Goal: Navigation & Orientation: Find specific page/section

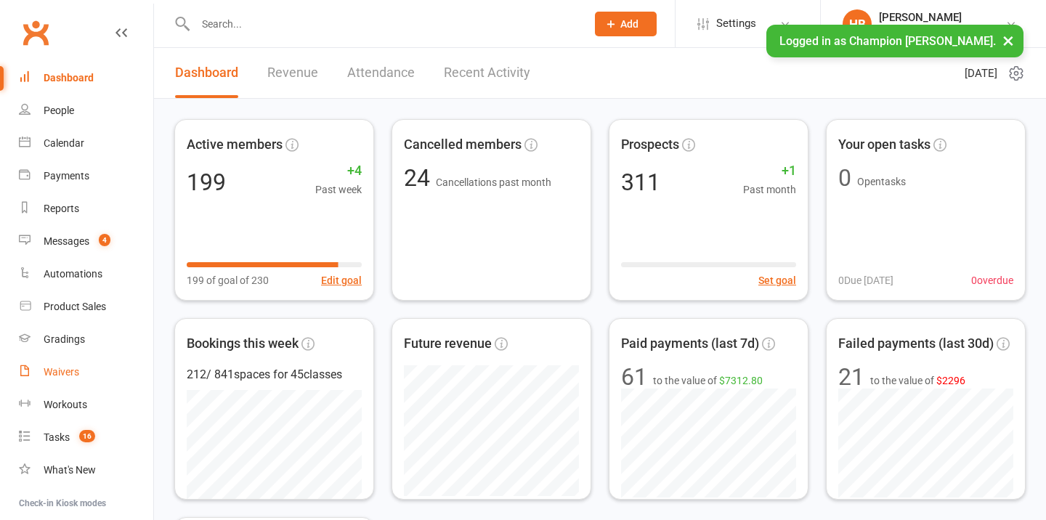
click at [82, 379] on link "Waivers" at bounding box center [86, 372] width 134 height 33
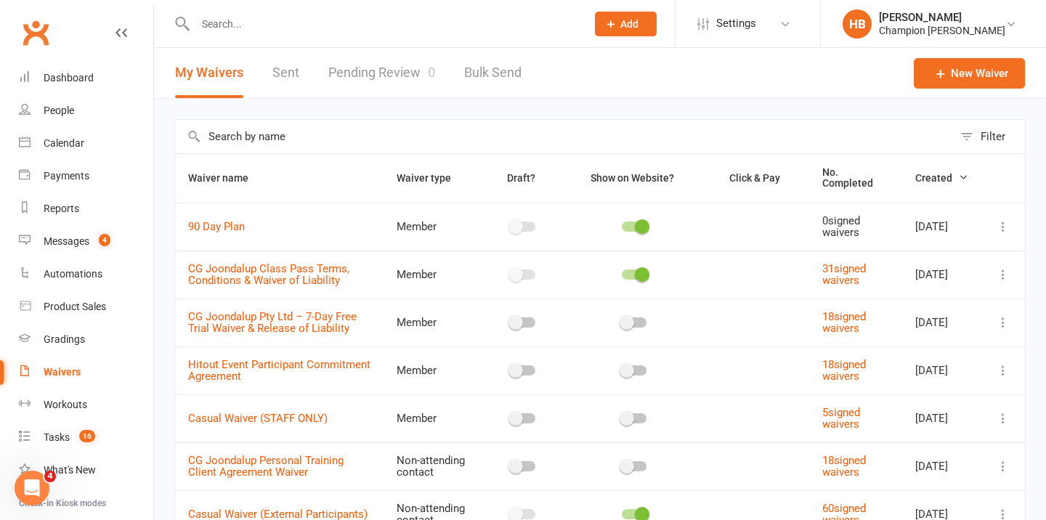
click at [405, 68] on link "Pending Review 0" at bounding box center [381, 73] width 107 height 50
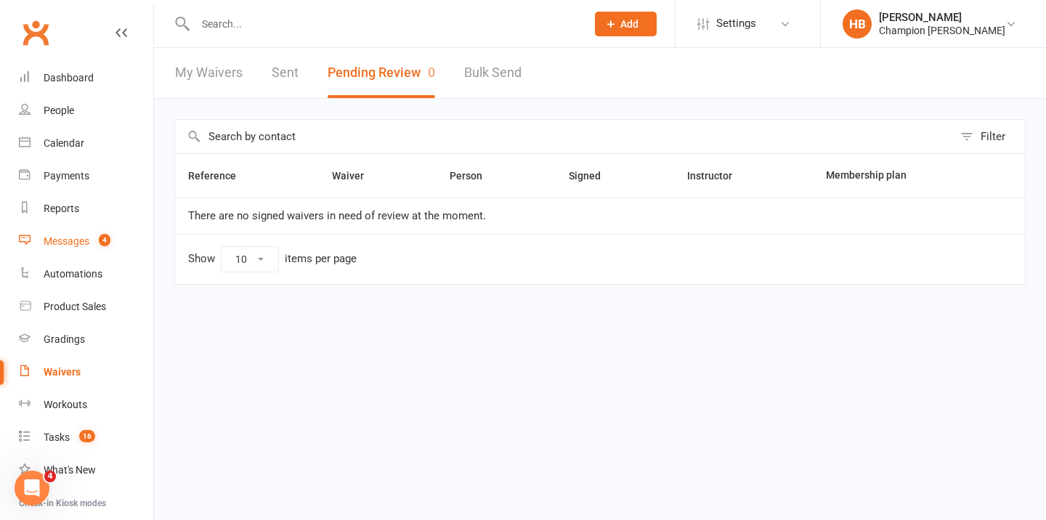
click at [88, 249] on link "Messages 4" at bounding box center [86, 241] width 134 height 33
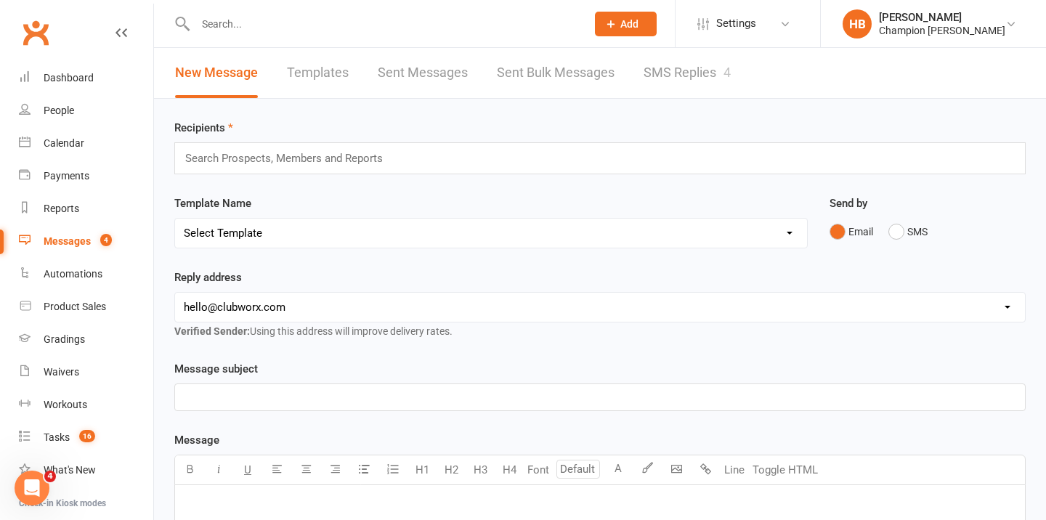
click at [673, 62] on link "SMS Replies 4" at bounding box center [686, 73] width 87 height 50
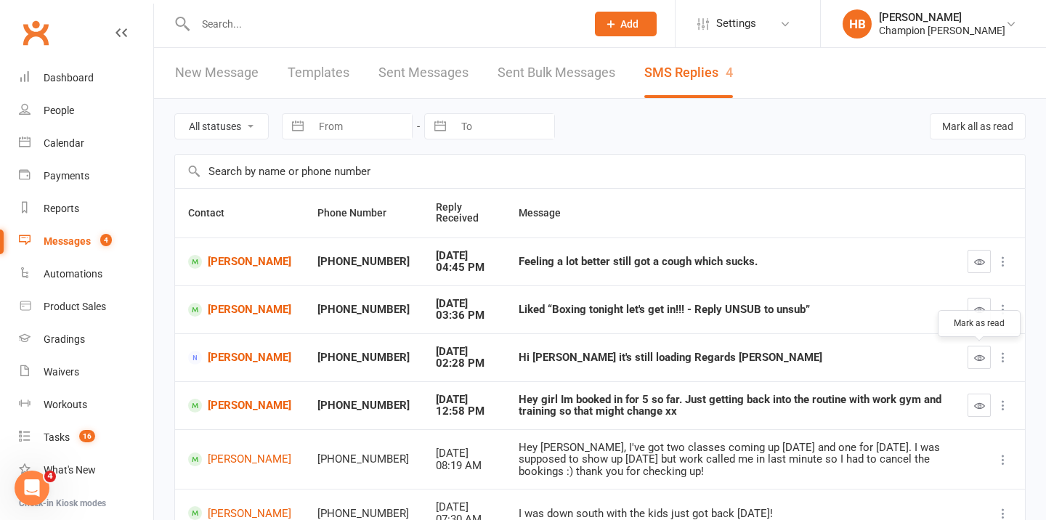
click at [975, 349] on button "button" at bounding box center [978, 357] width 23 height 23
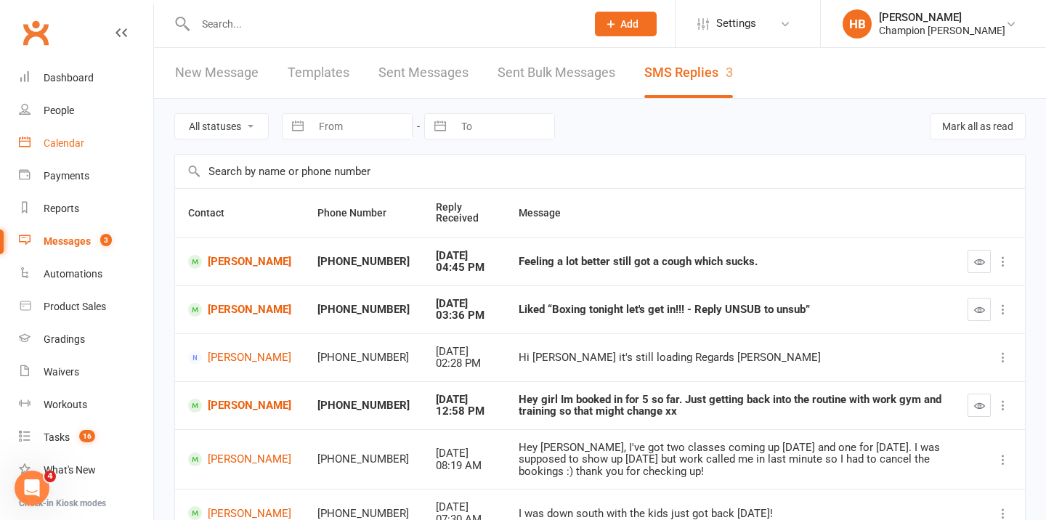
click at [76, 140] on div "Calendar" at bounding box center [64, 143] width 41 height 12
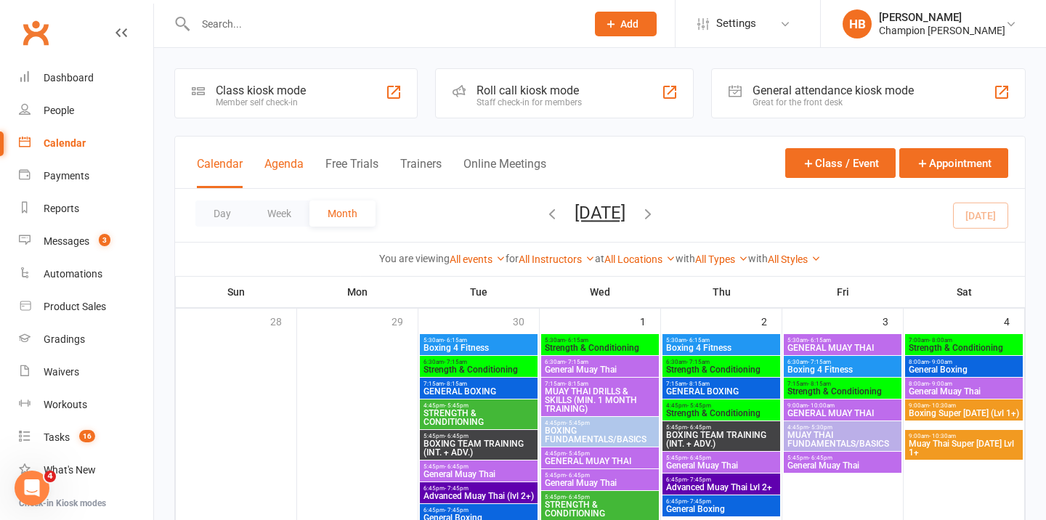
click at [277, 168] on button "Agenda" at bounding box center [283, 172] width 39 height 31
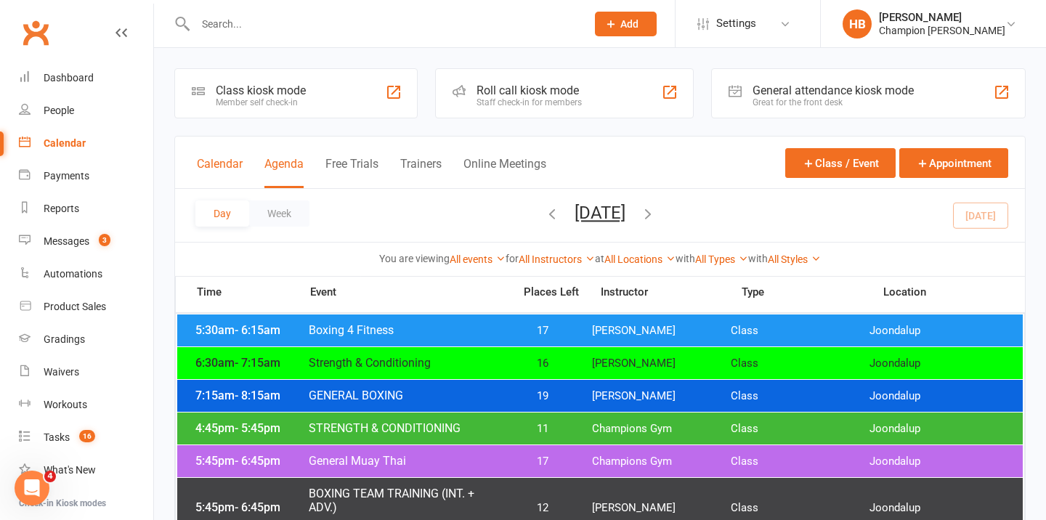
click at [232, 170] on button "Calendar" at bounding box center [220, 172] width 46 height 31
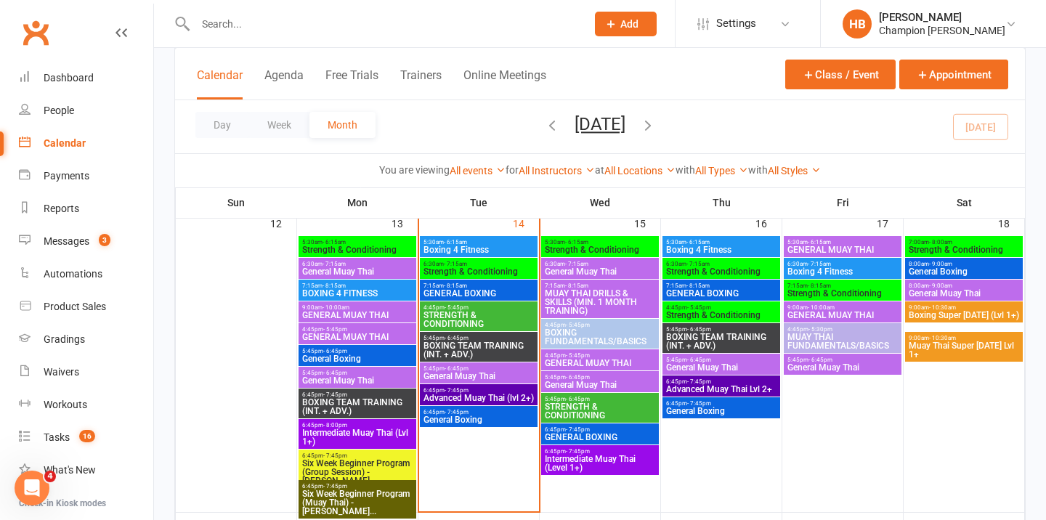
scroll to position [667, 0]
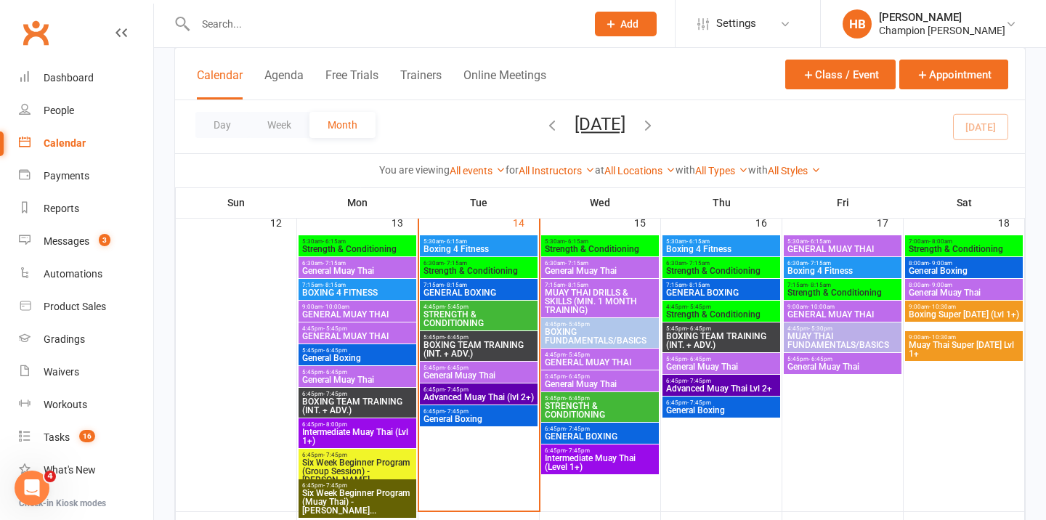
click at [444, 368] on span "- 6:45pm" at bounding box center [456, 368] width 24 height 7
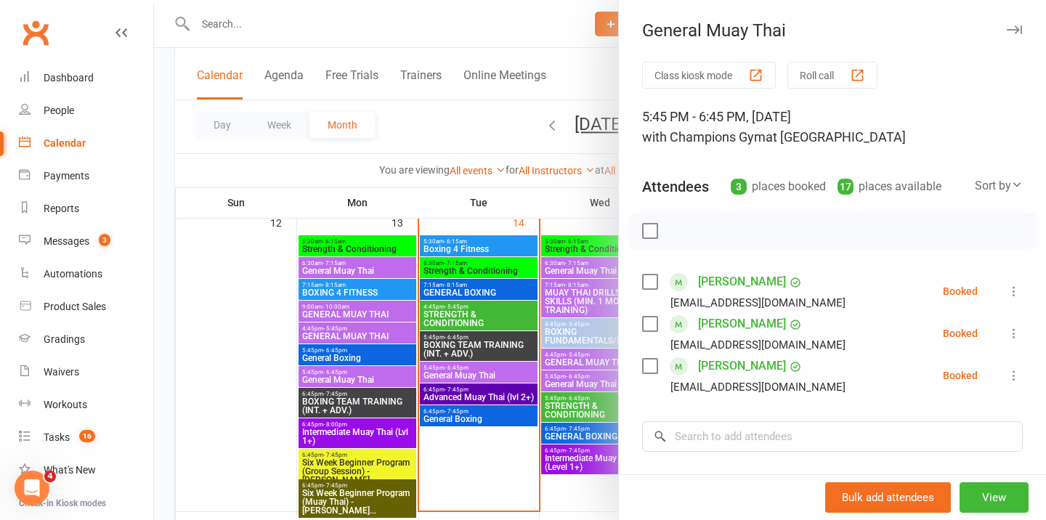
click at [478, 397] on div at bounding box center [600, 260] width 892 height 520
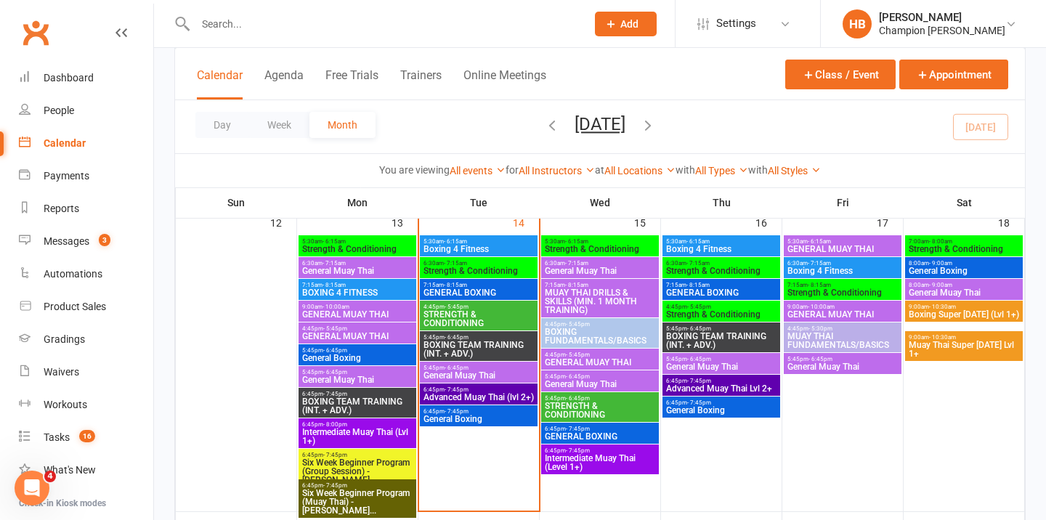
click at [474, 411] on span "6:45pm - 7:45pm" at bounding box center [479, 411] width 112 height 7
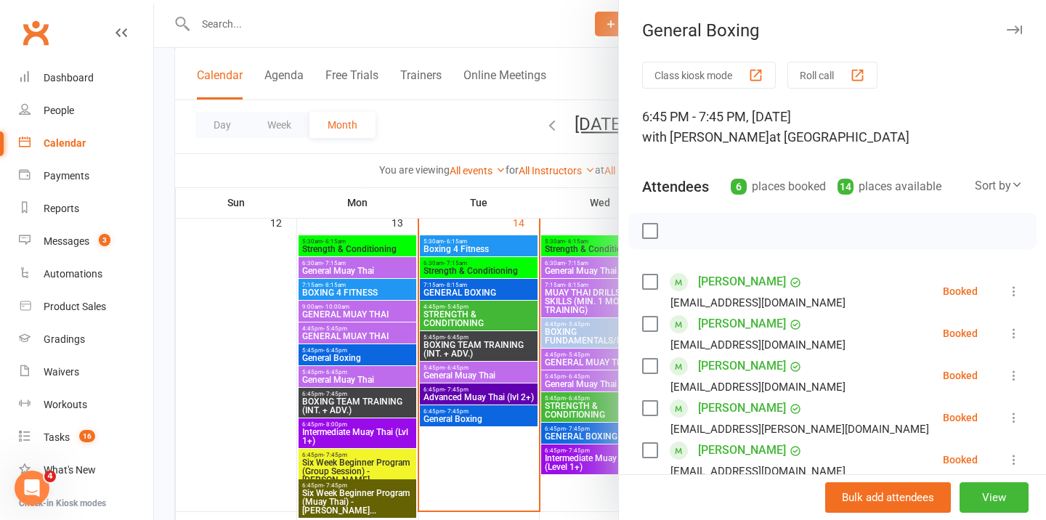
click at [1019, 27] on icon "button" at bounding box center [1014, 29] width 15 height 9
